Goal: Task Accomplishment & Management: Manage account settings

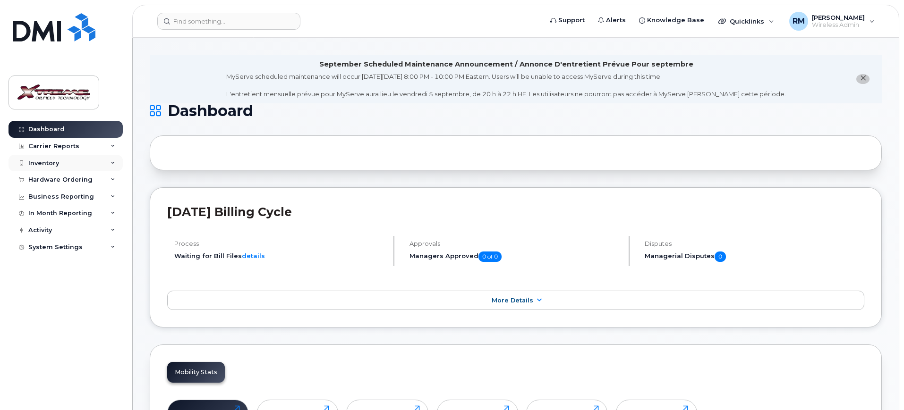
click at [54, 157] on div "Inventory" at bounding box center [65, 163] width 114 height 17
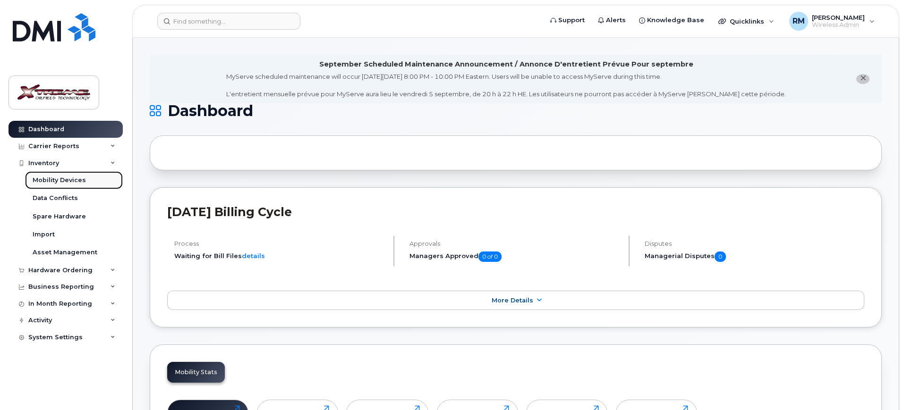
click at [57, 182] on div "Mobility Devices" at bounding box center [59, 180] width 53 height 8
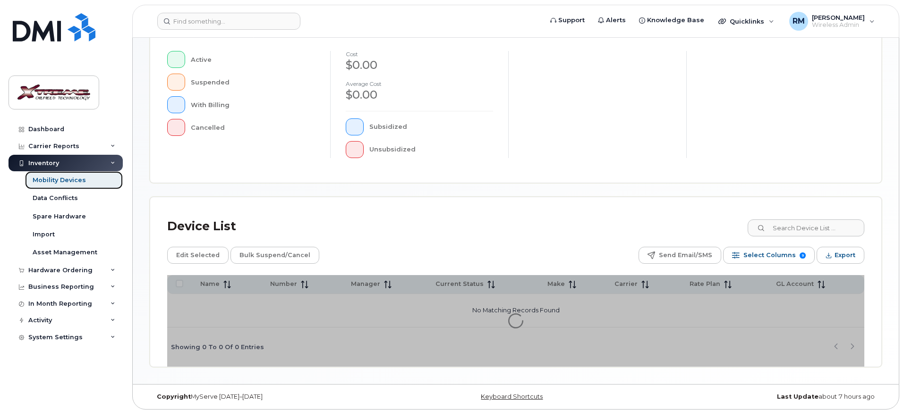
scroll to position [236, 0]
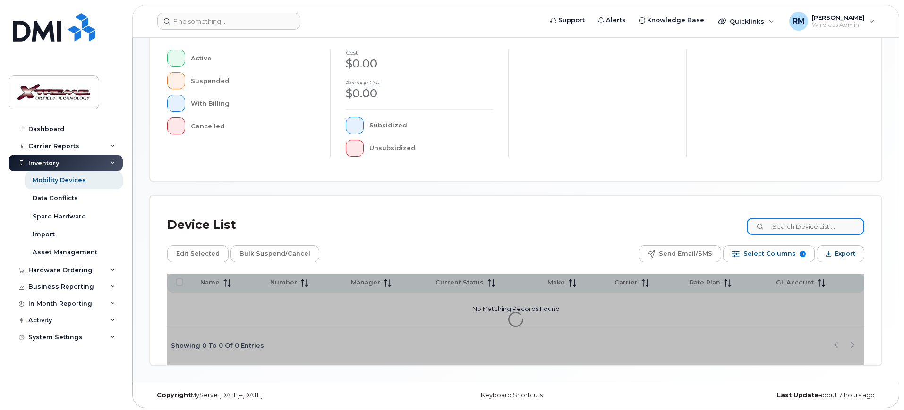
click at [825, 230] on div "Device List Edit Selected Bulk Suspend/Cancel Send Email/SMS Select Columns 9 F…" at bounding box center [515, 280] width 731 height 169
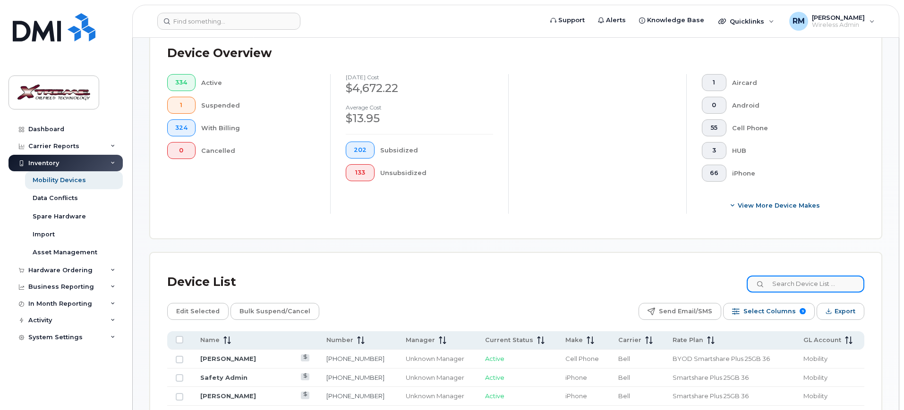
scroll to position [253, 0]
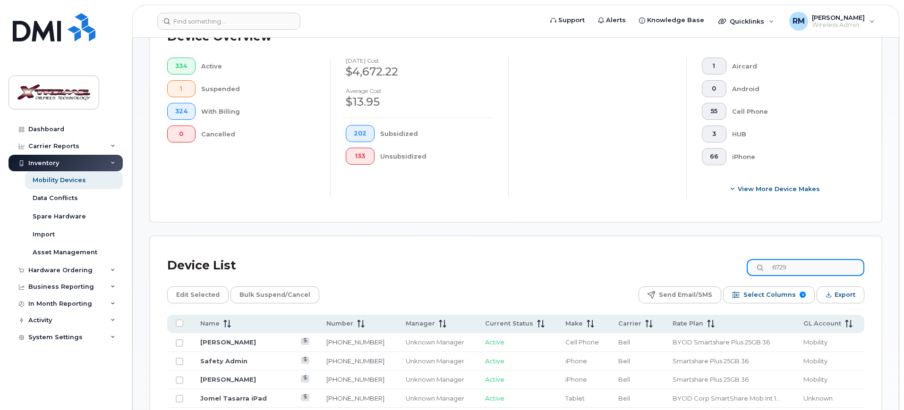
type input "6729"
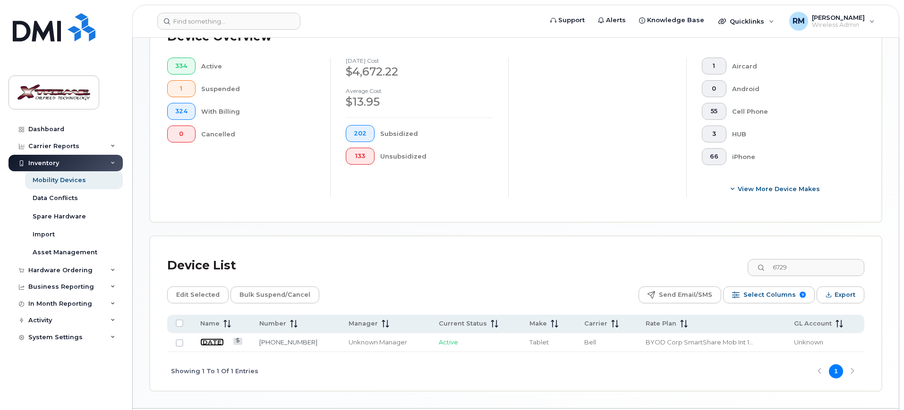
click at [209, 338] on link "July 9" at bounding box center [212, 342] width 24 height 8
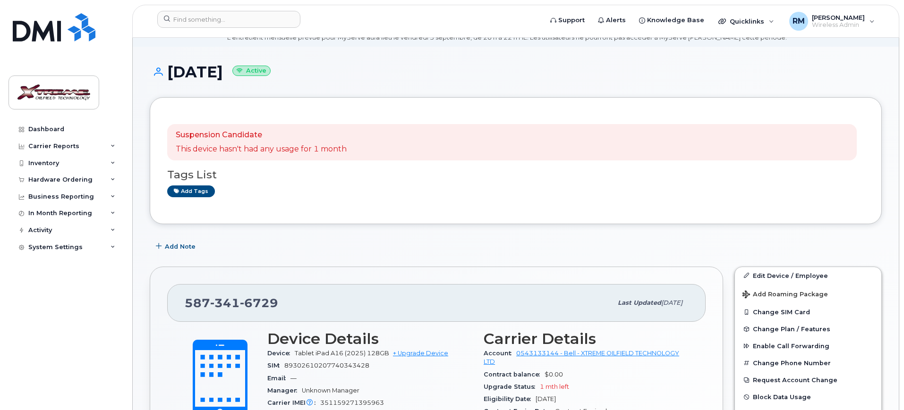
scroll to position [177, 0]
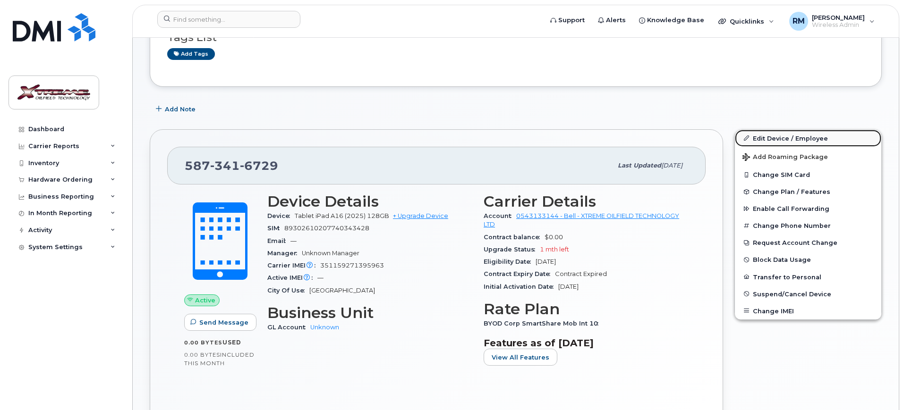
click at [776, 135] on link "Edit Device / Employee" at bounding box center [808, 138] width 146 height 17
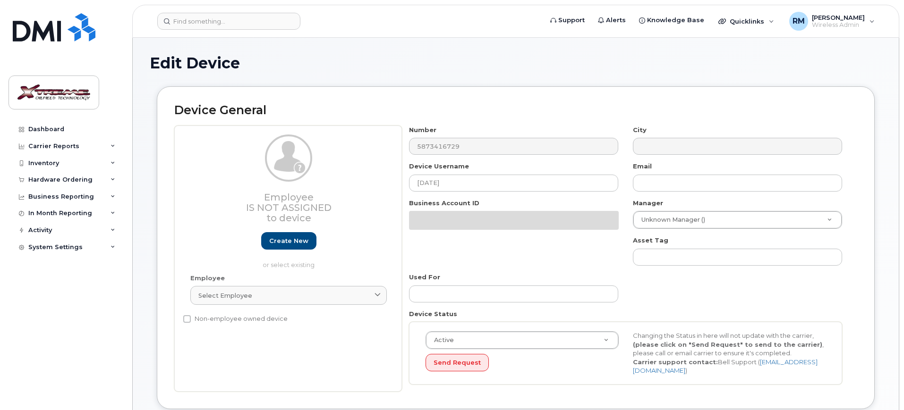
select select "4343095"
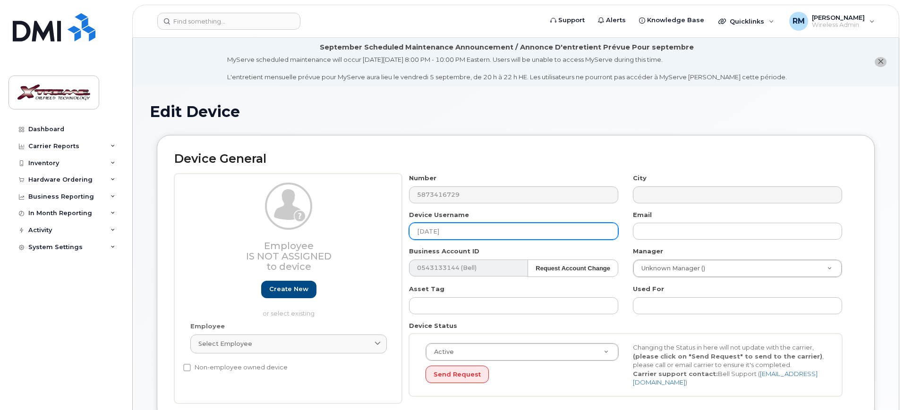
drag, startPoint x: 459, startPoint y: 230, endPoint x: 360, endPoint y: 243, distance: 100.5
click at [360, 243] on div "Employee Is not assigned to device Create new or select existing Employee Selec…" at bounding box center [515, 289] width 683 height 230
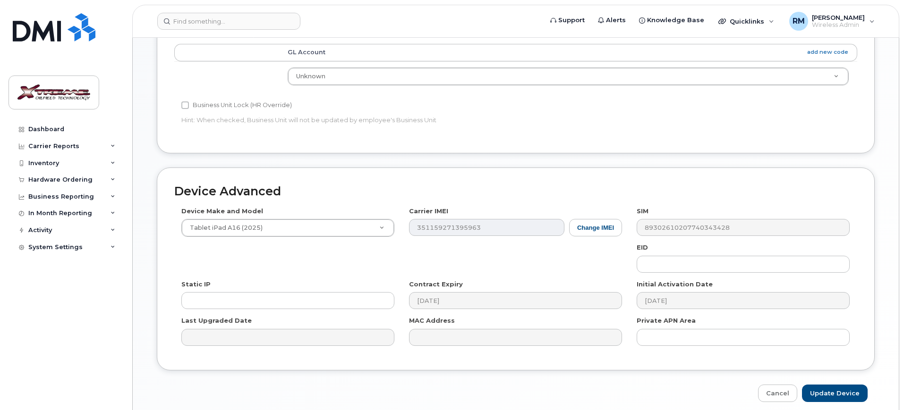
scroll to position [465, 0]
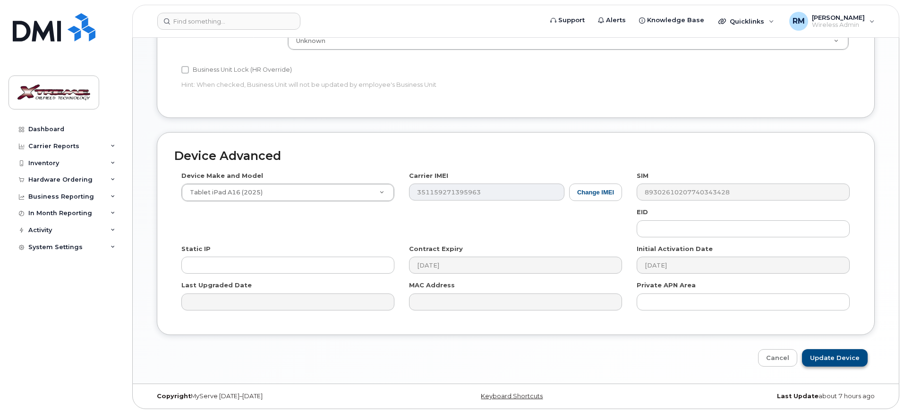
type input "Mark Young iPad"
click at [849, 350] on input "Update Device" at bounding box center [835, 357] width 66 height 17
type input "Saving..."
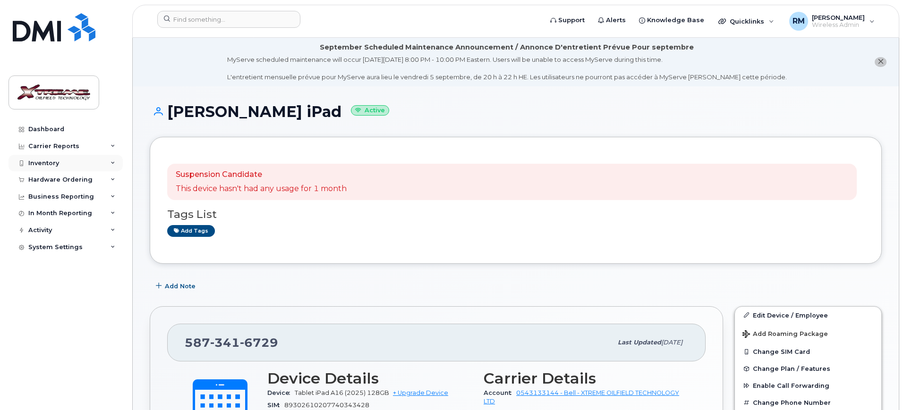
click at [27, 157] on div "Inventory" at bounding box center [65, 163] width 114 height 17
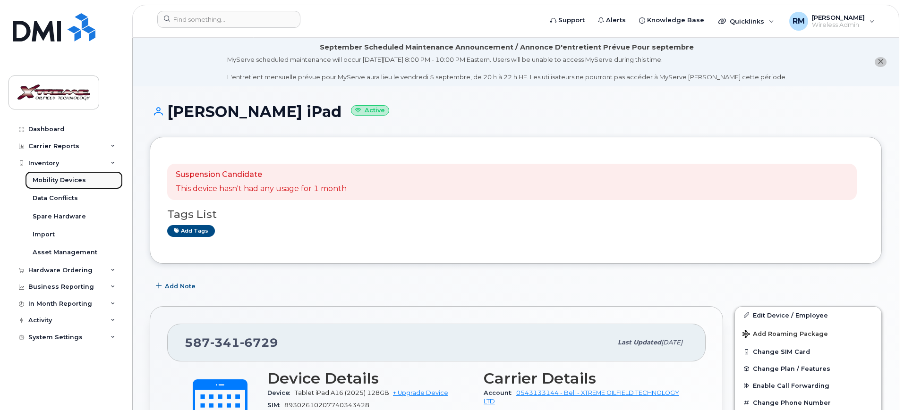
click at [65, 179] on div "Mobility Devices" at bounding box center [59, 180] width 53 height 8
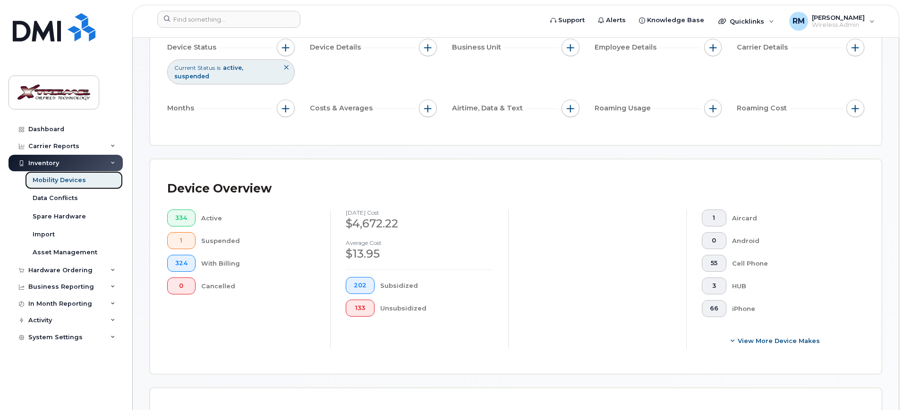
scroll to position [295, 0]
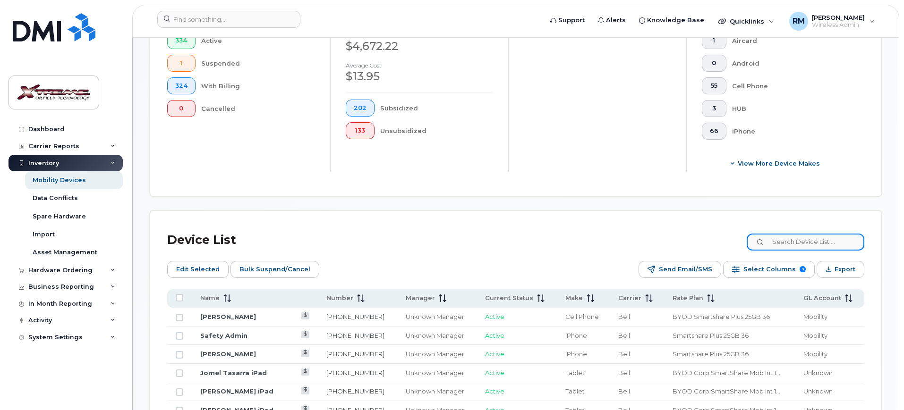
click at [829, 234] on input at bounding box center [805, 242] width 118 height 17
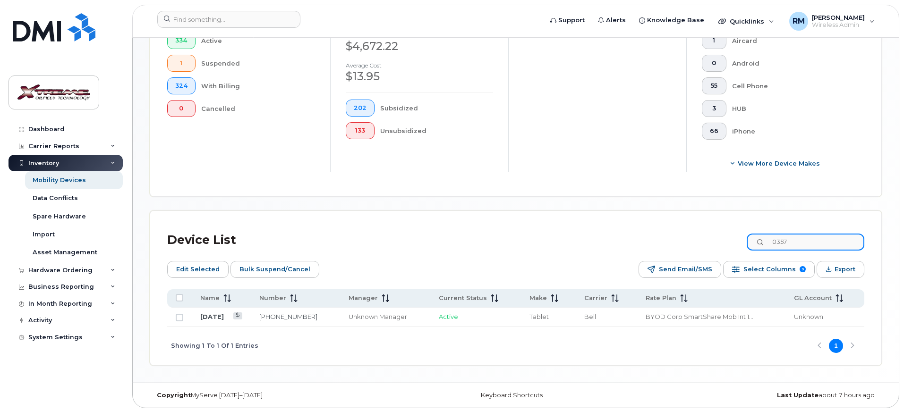
scroll to position [290, 0]
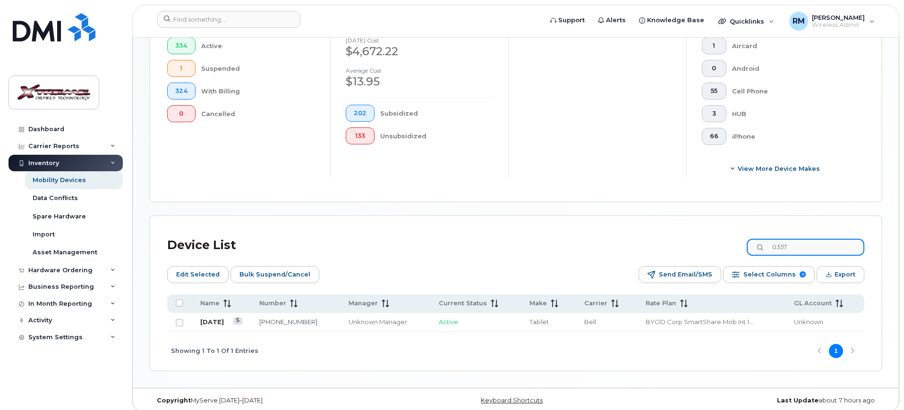
type input "0357"
click at [204, 318] on link "[DATE]" at bounding box center [212, 322] width 24 height 8
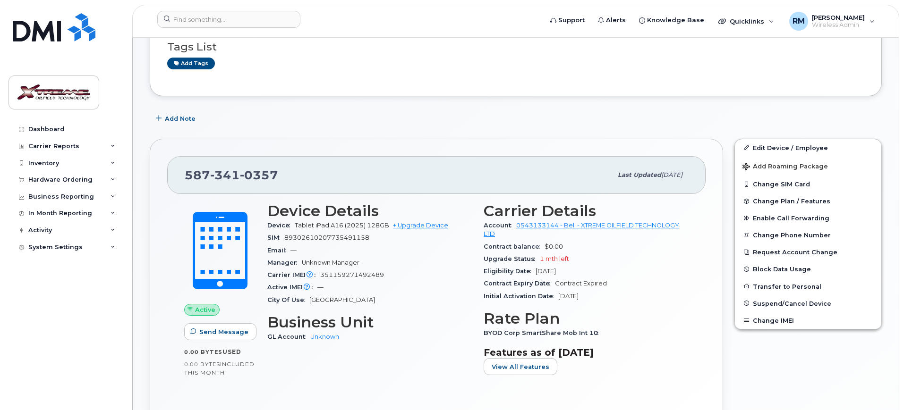
scroll to position [177, 0]
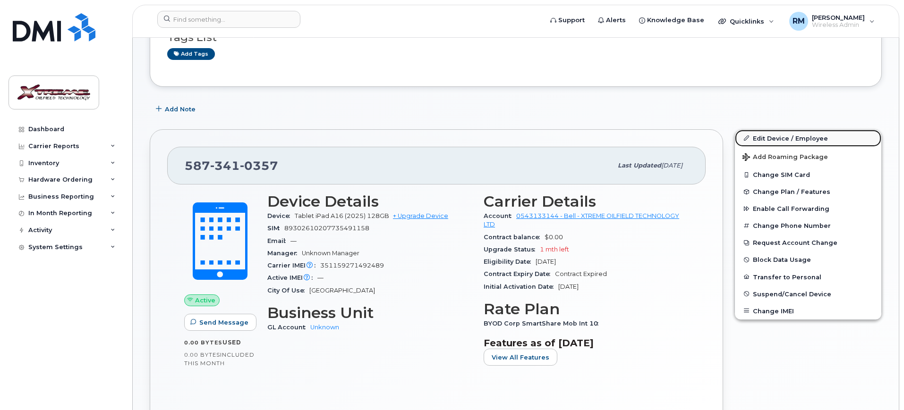
click at [808, 137] on link "Edit Device / Employee" at bounding box center [808, 138] width 146 height 17
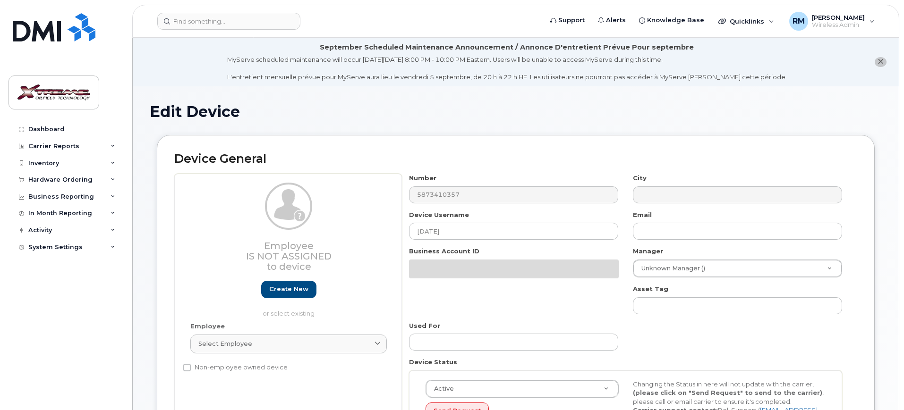
select select "4343095"
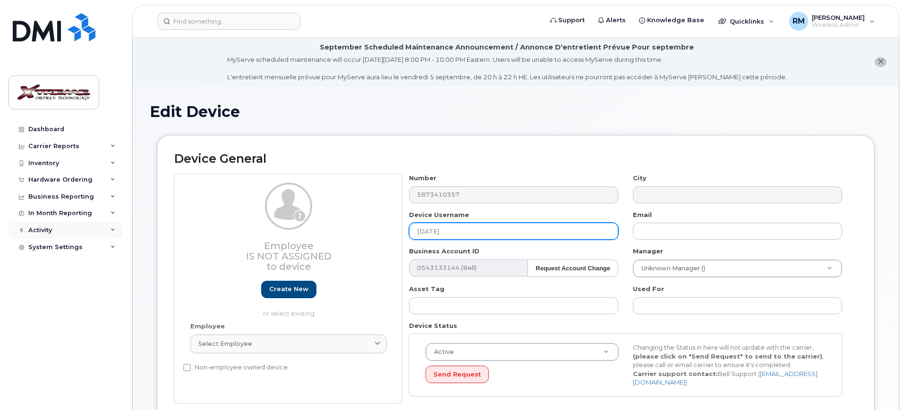
drag, startPoint x: 447, startPoint y: 225, endPoint x: 100, endPoint y: 226, distance: 347.5
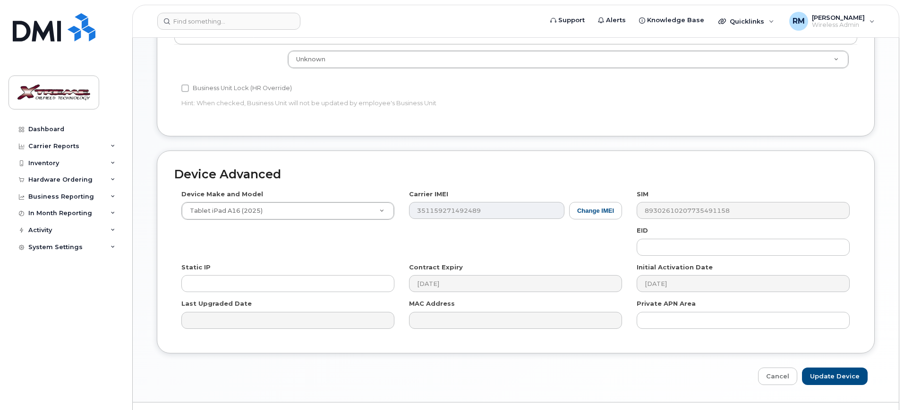
scroll to position [465, 0]
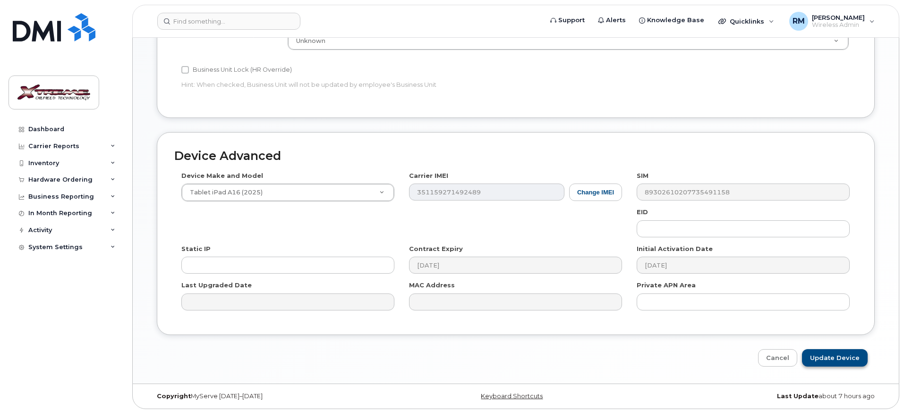
type input "[PERSON_NAME] iPad"
click at [848, 351] on input "Update Device" at bounding box center [835, 357] width 66 height 17
type input "Saving..."
